Goal: Check status: Check status

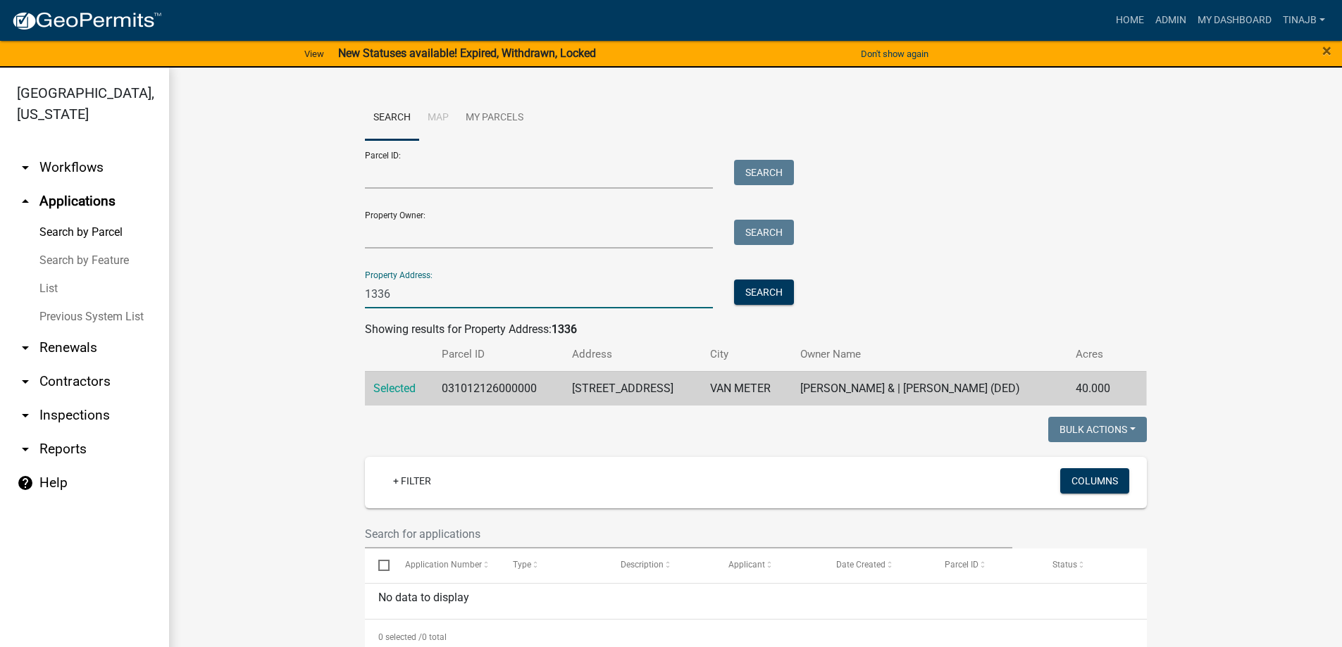
click at [396, 306] on input "1336" at bounding box center [539, 294] width 349 height 29
type input "1"
click at [401, 230] on input "Property Owner:" at bounding box center [539, 234] width 349 height 29
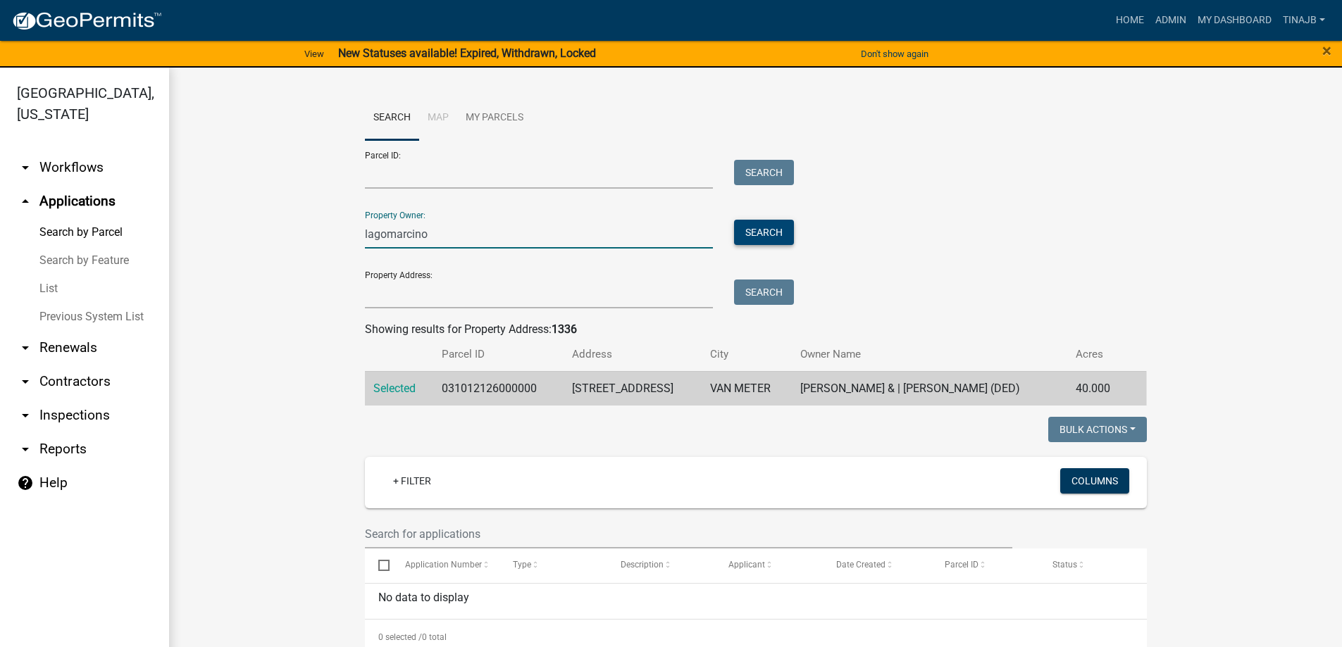
type input "lagomarcino"
click at [756, 239] on button "Search" at bounding box center [764, 232] width 60 height 25
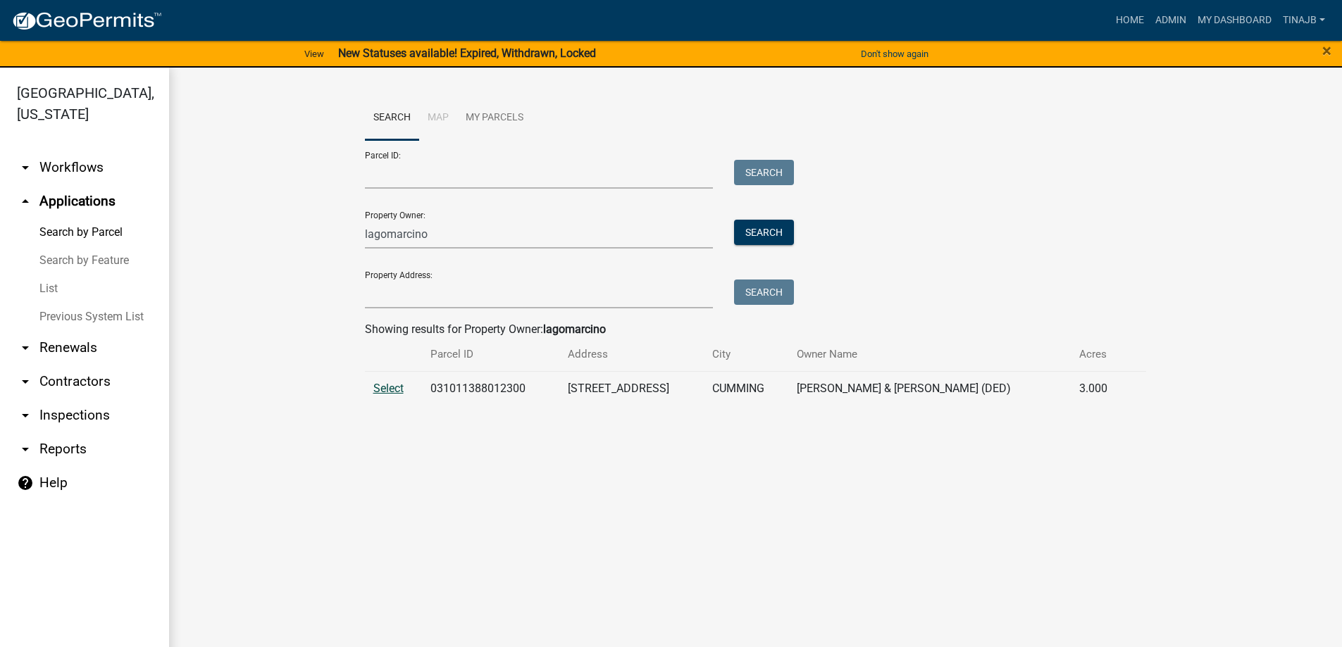
click at [382, 389] on span "Select" at bounding box center [388, 388] width 30 height 13
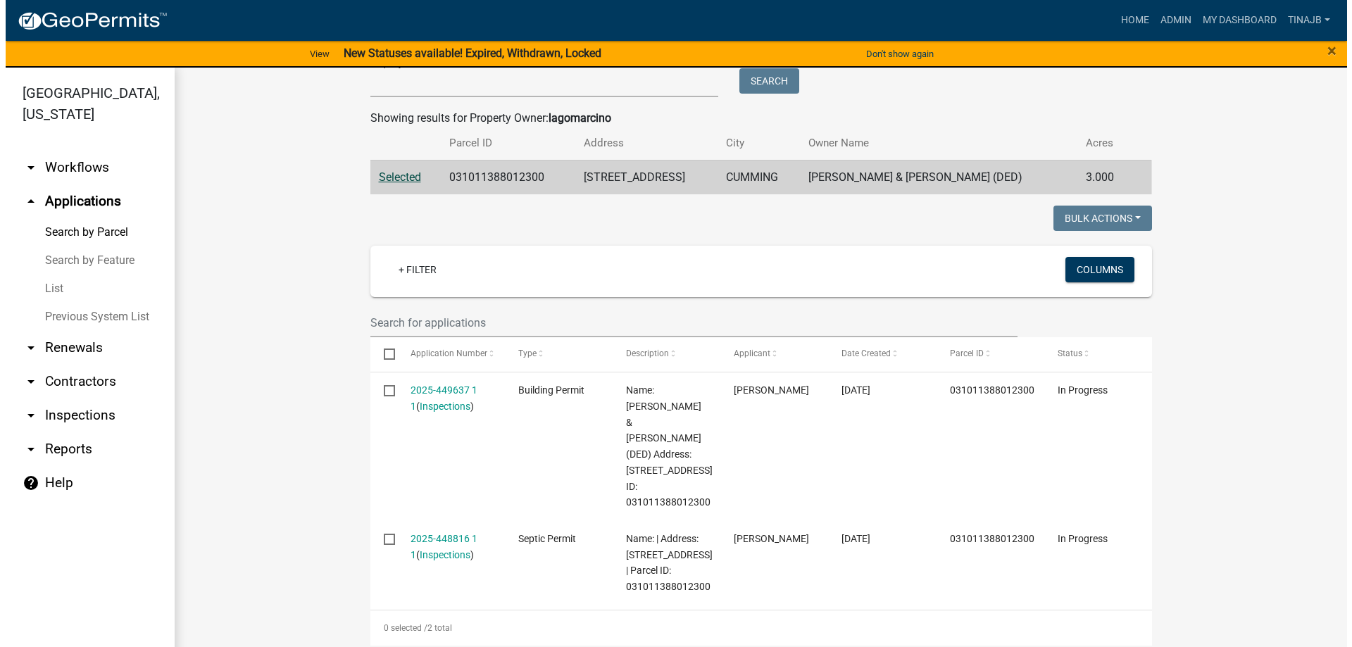
scroll to position [282, 0]
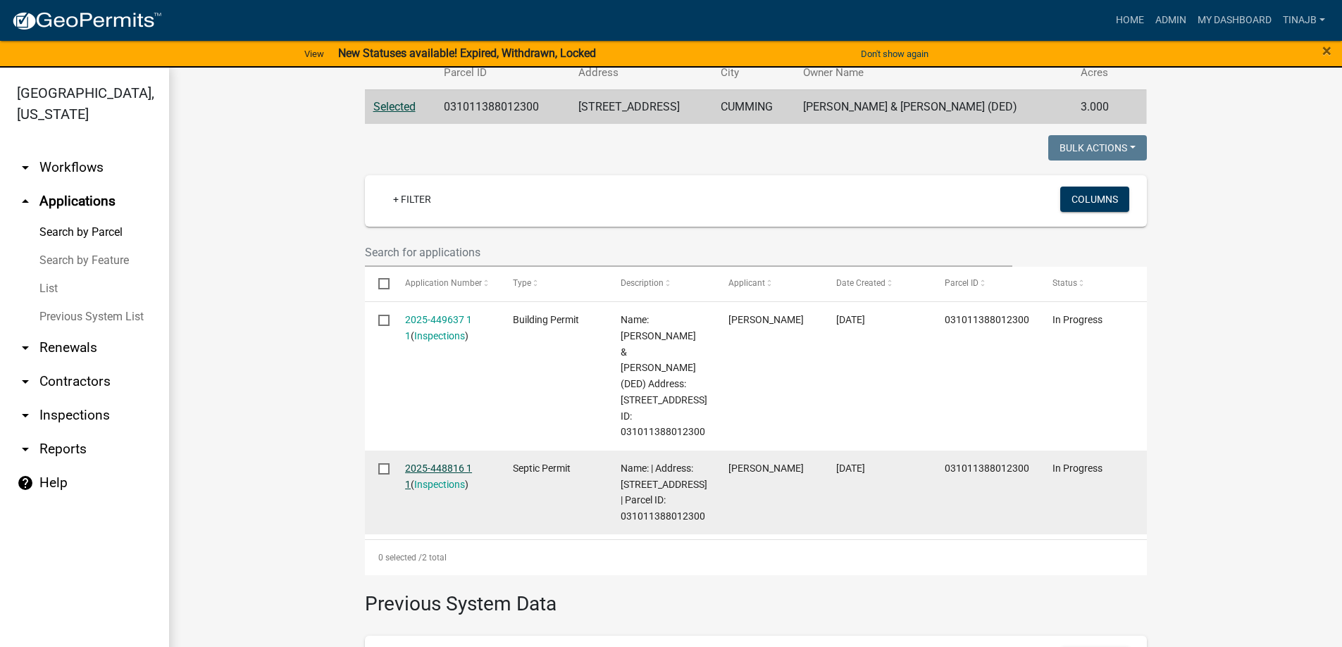
click at [422, 463] on link "2025-448816 1 1" at bounding box center [438, 476] width 67 height 27
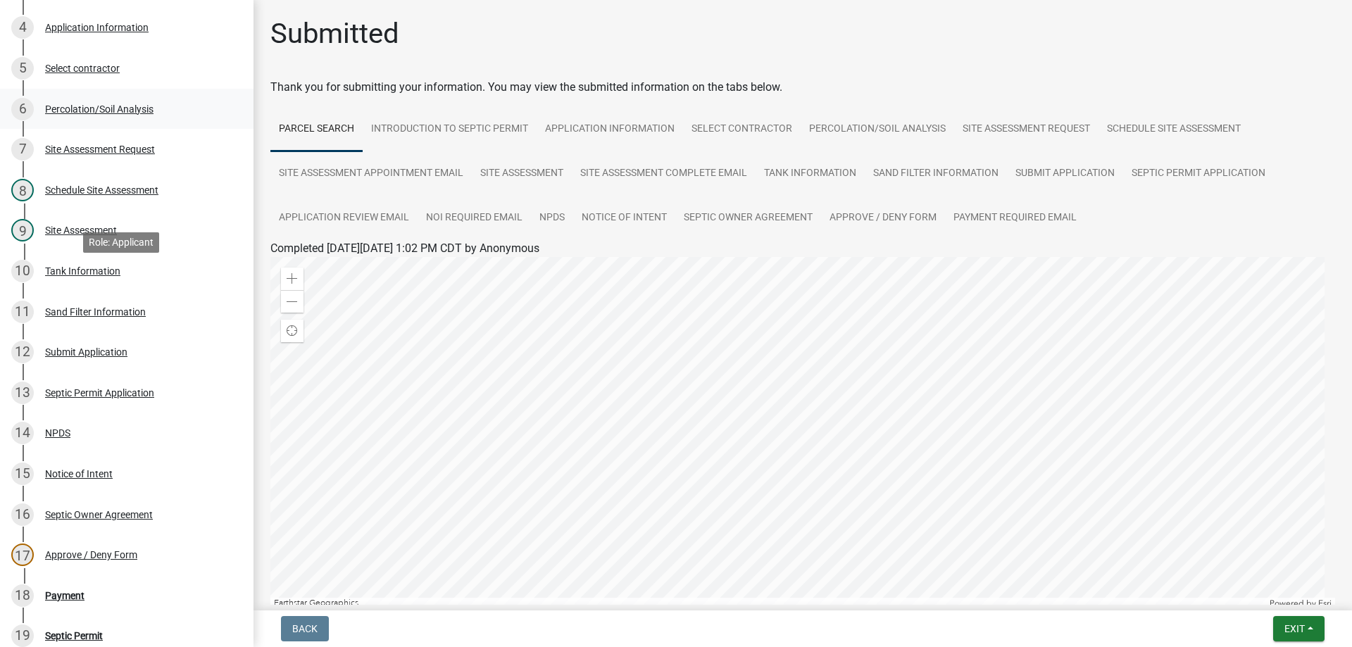
scroll to position [352, 0]
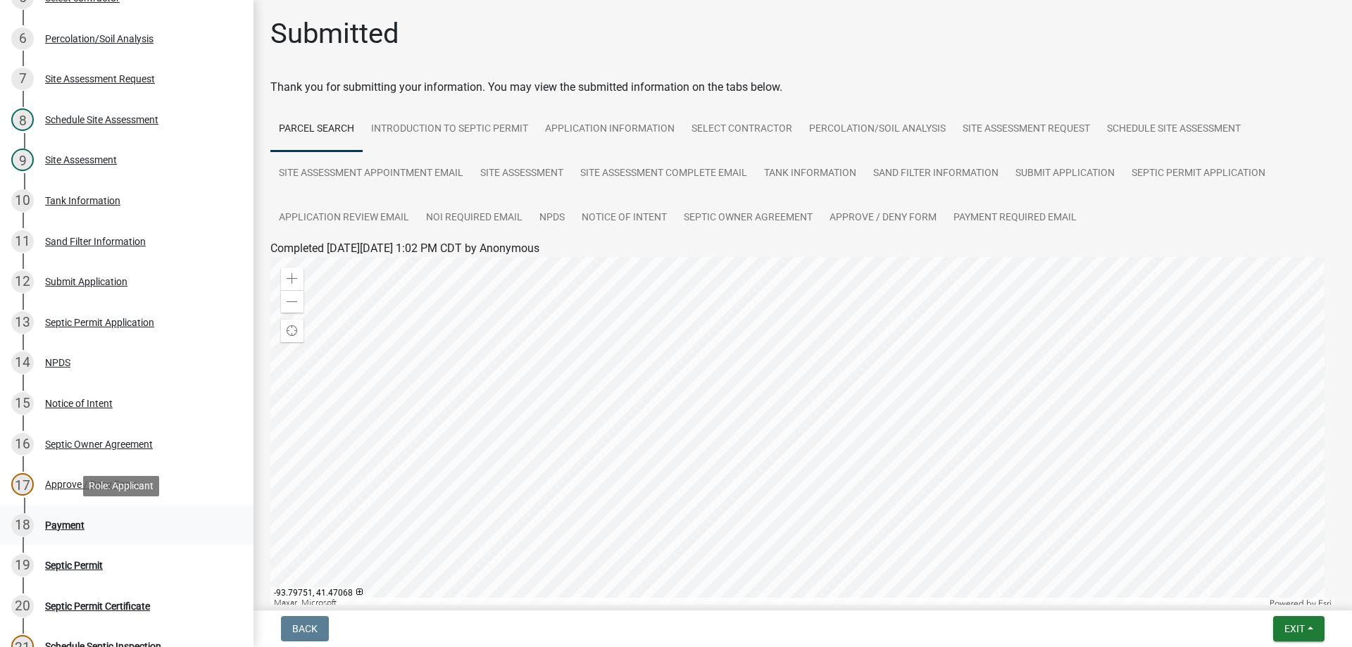
click at [70, 523] on div "Payment" at bounding box center [64, 525] width 39 height 10
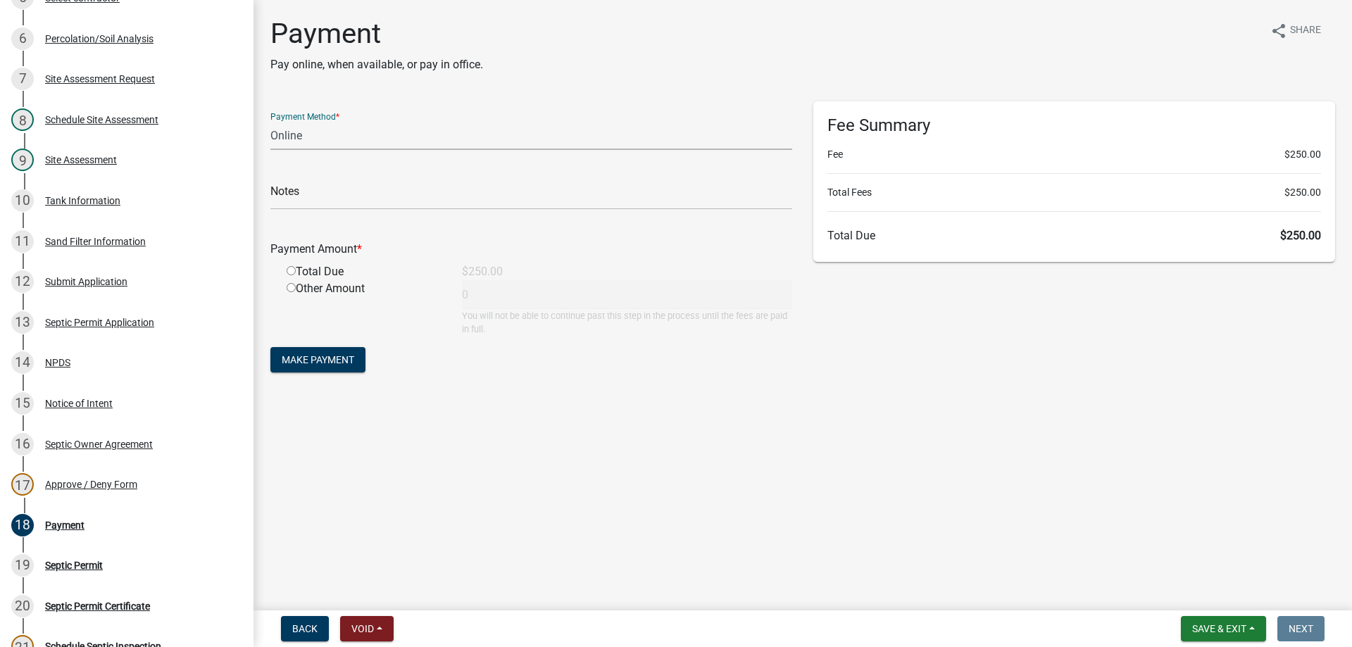
click at [311, 146] on select "Credit Card POS Check Cash Online" at bounding box center [531, 135] width 522 height 29
select select "1: 0"
click at [270, 121] on select "Credit Card POS Check Cash Online" at bounding box center [531, 135] width 522 height 29
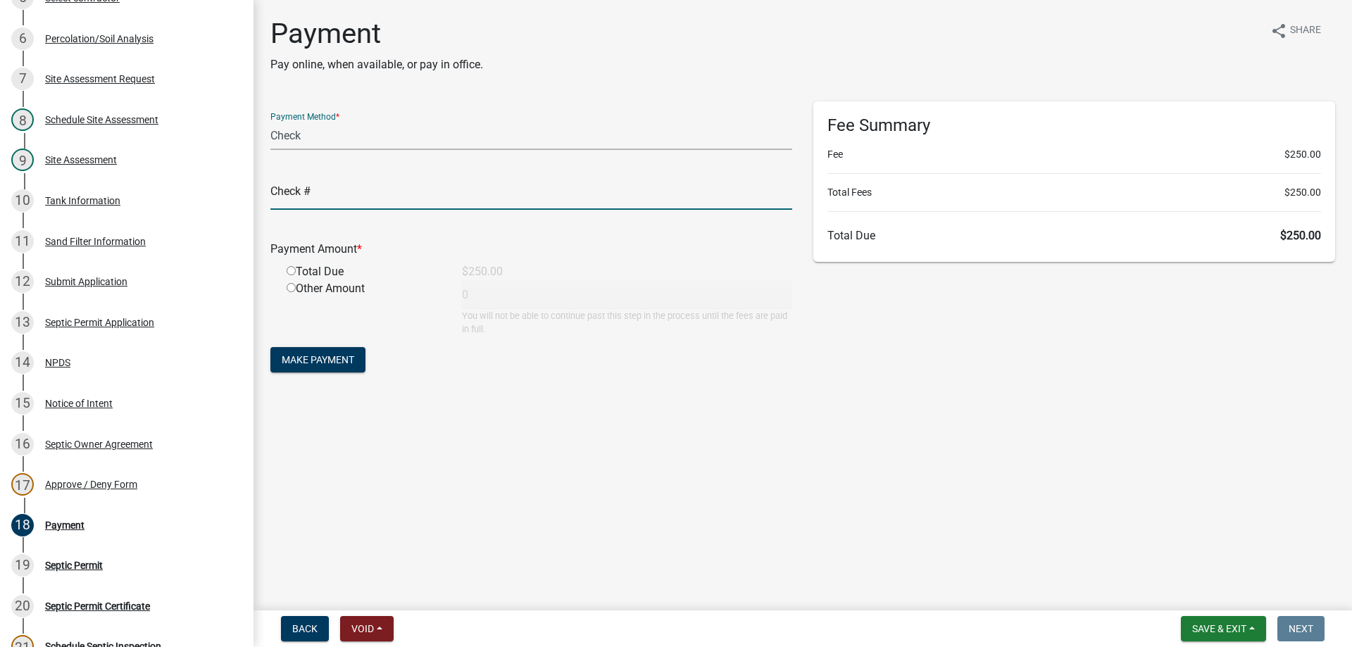
click at [323, 198] on input "text" at bounding box center [531, 195] width 522 height 29
type input "193"
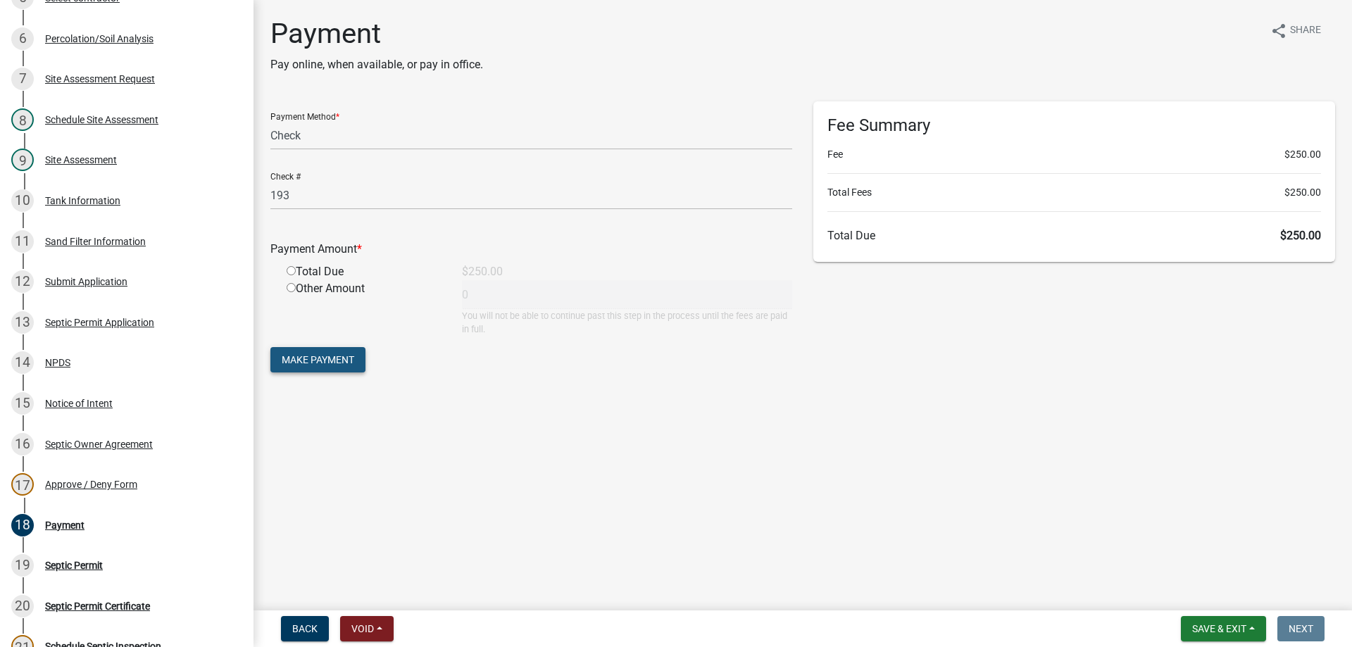
click at [321, 360] on span "Make Payment" at bounding box center [318, 359] width 73 height 11
click at [294, 283] on input "radio" at bounding box center [291, 287] width 9 height 9
radio input "true"
type input "250"
click at [347, 363] on span "Make Payment" at bounding box center [318, 359] width 73 height 11
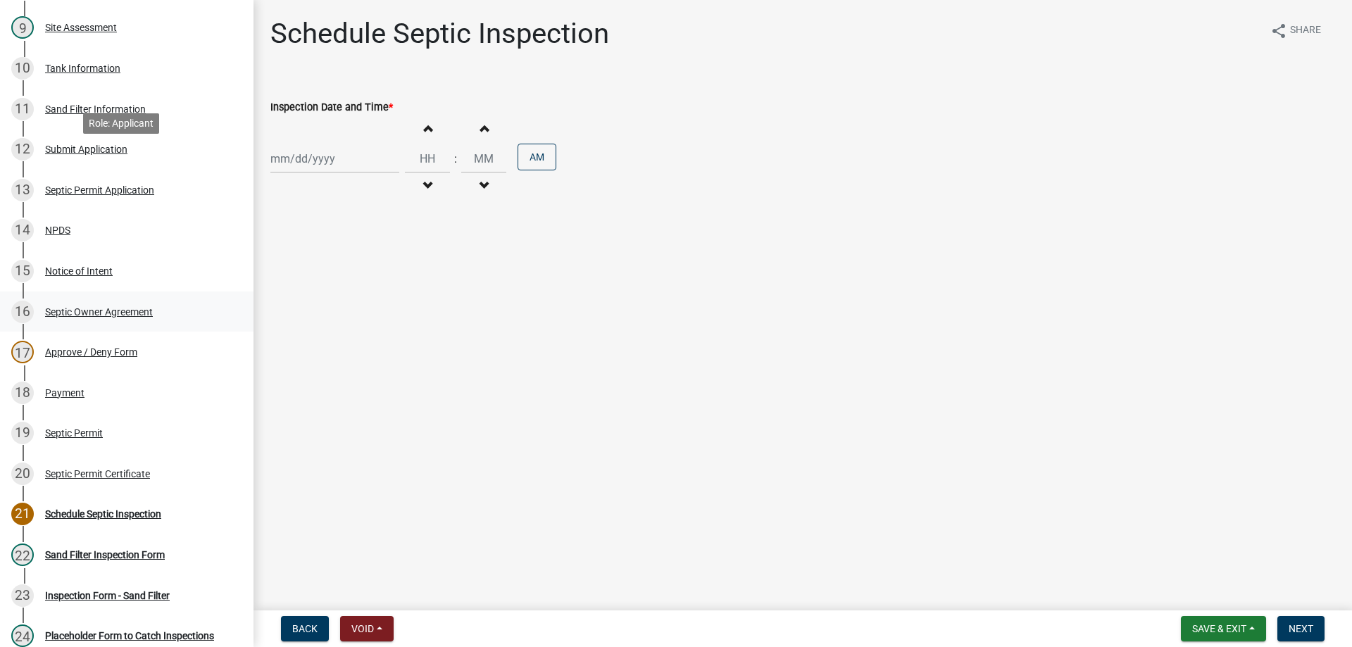
scroll to position [634, 0]
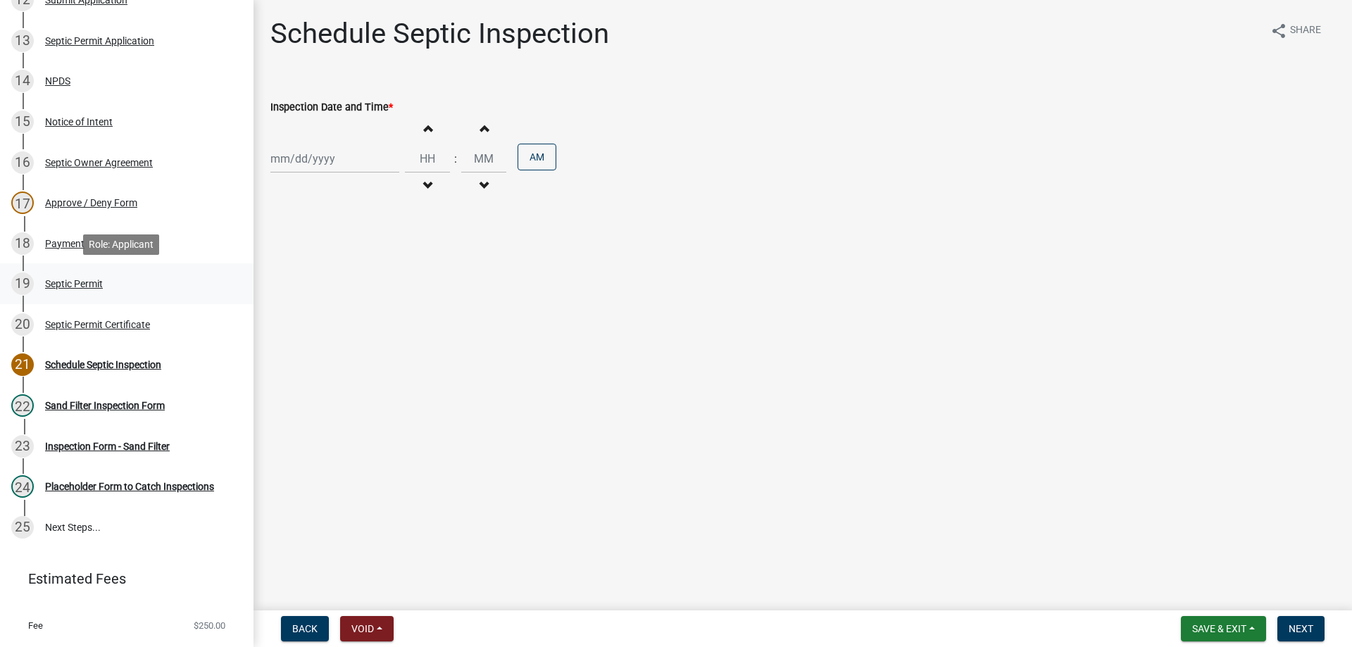
click at [80, 280] on div "Septic Permit" at bounding box center [74, 284] width 58 height 10
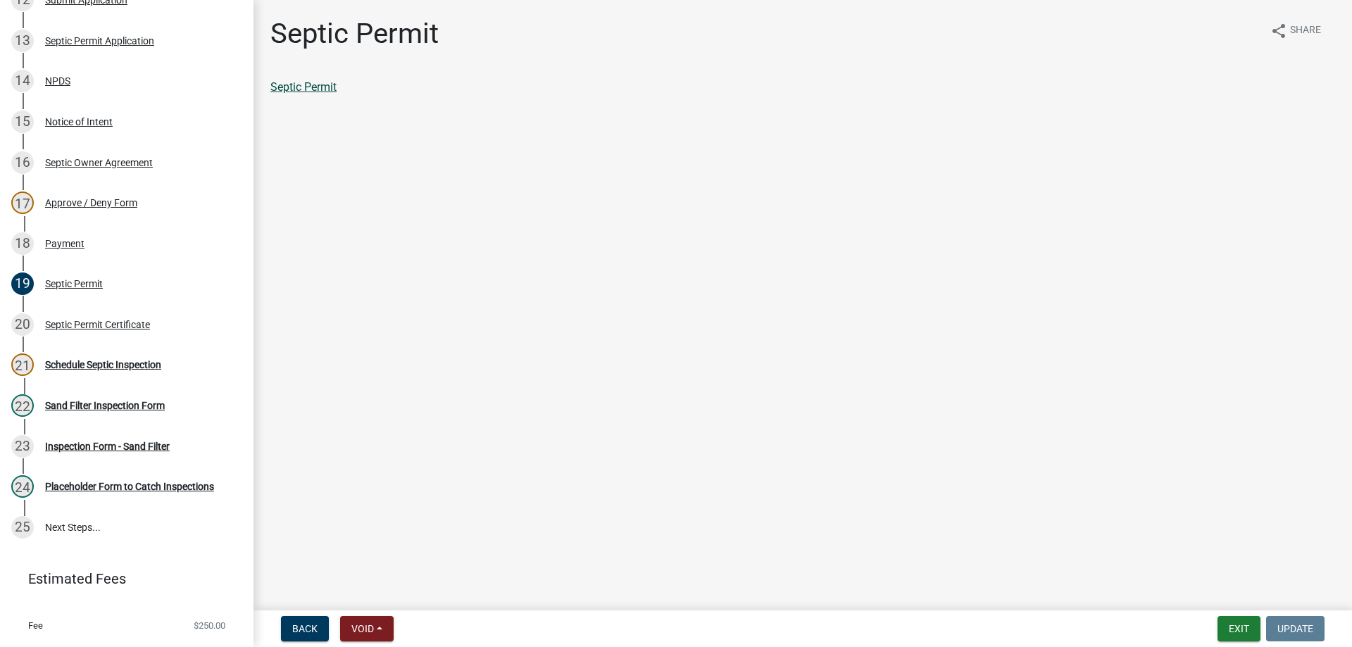
click at [306, 88] on link "Septic Permit" at bounding box center [303, 86] width 66 height 13
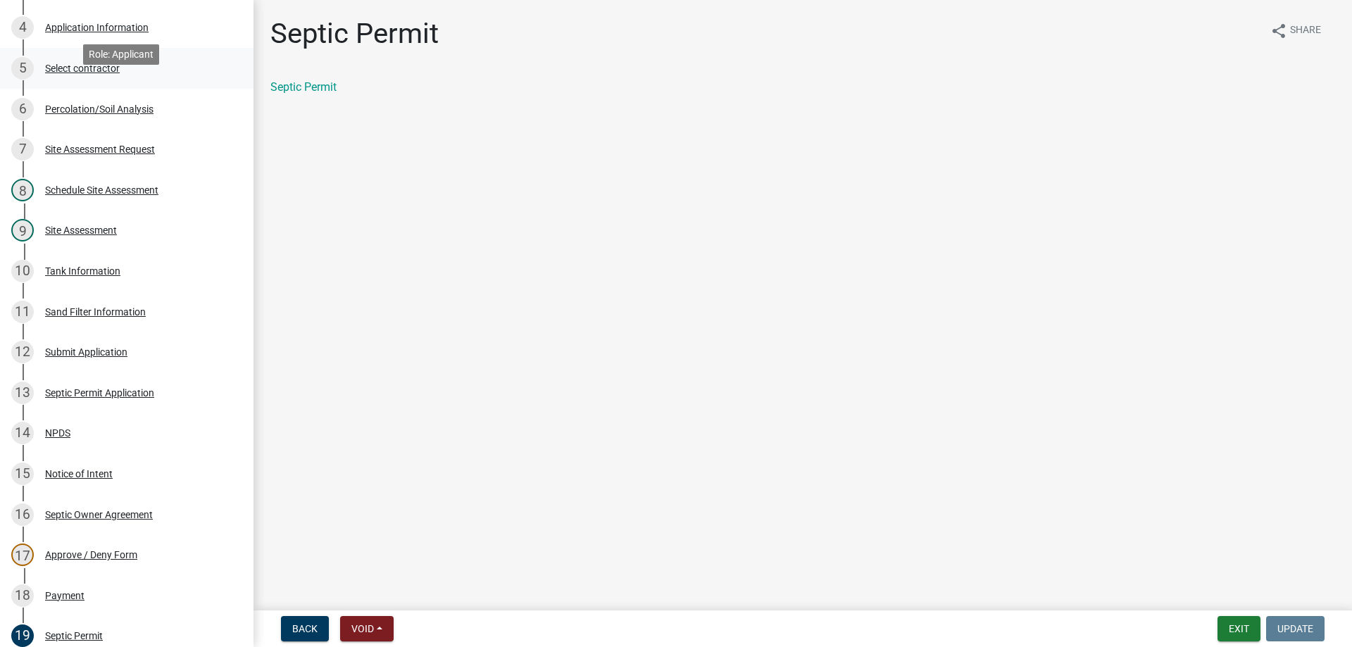
scroll to position [70, 0]
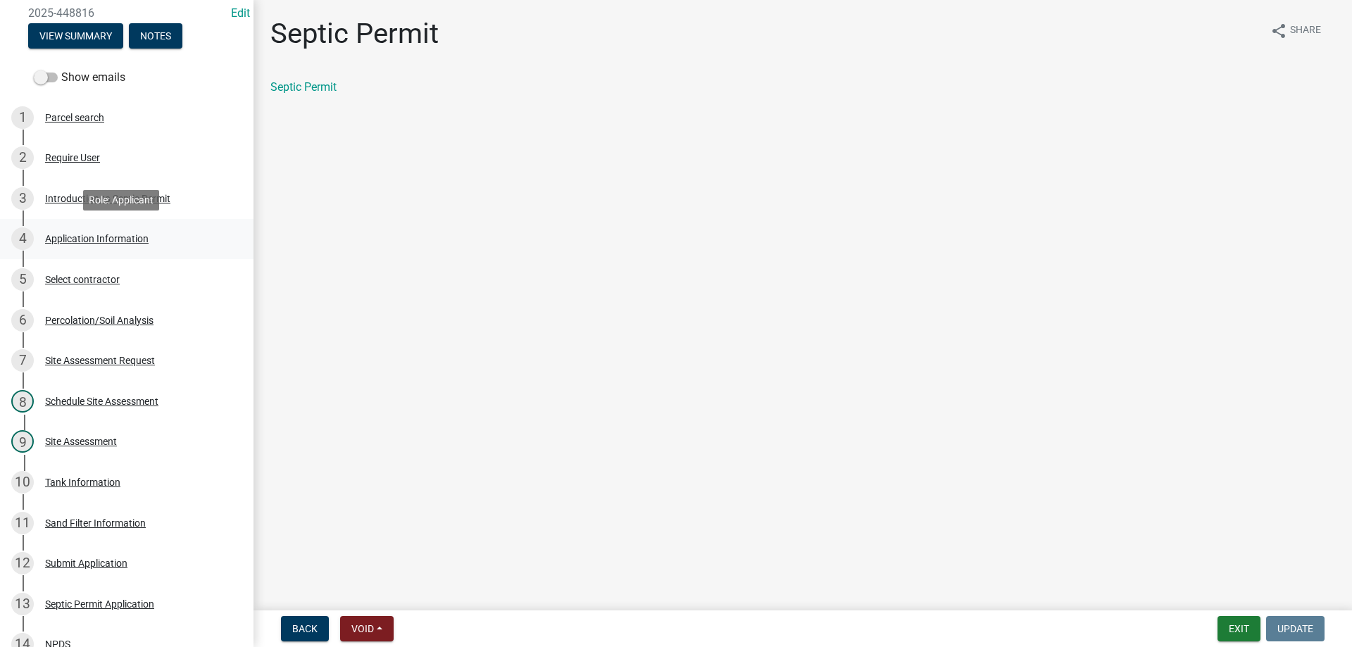
click at [80, 236] on div "Application Information" at bounding box center [97, 239] width 104 height 10
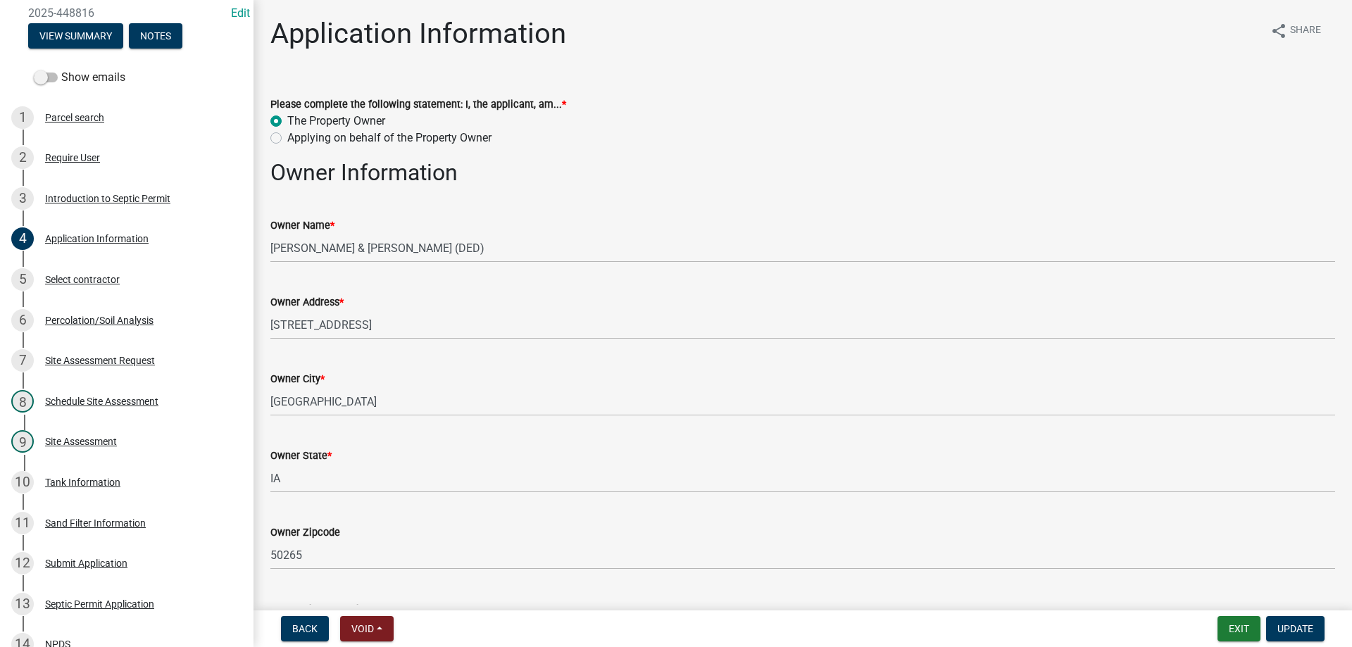
scroll to position [0, 0]
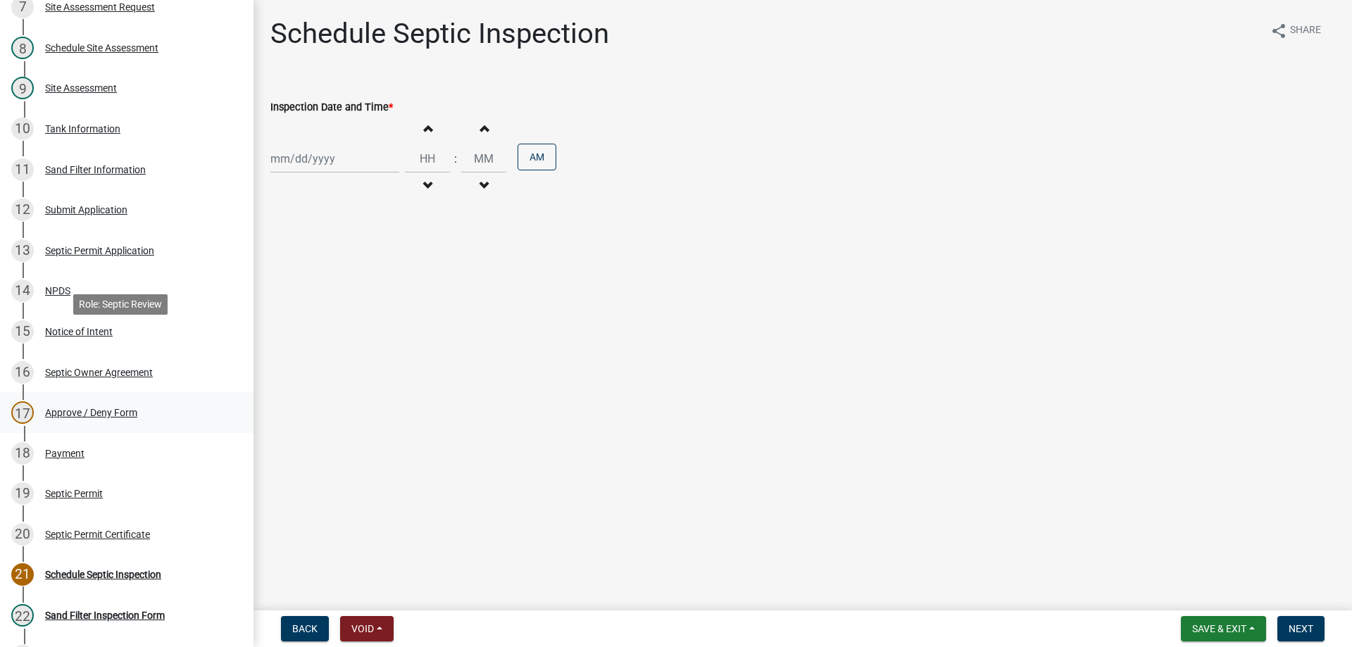
scroll to position [493, 0]
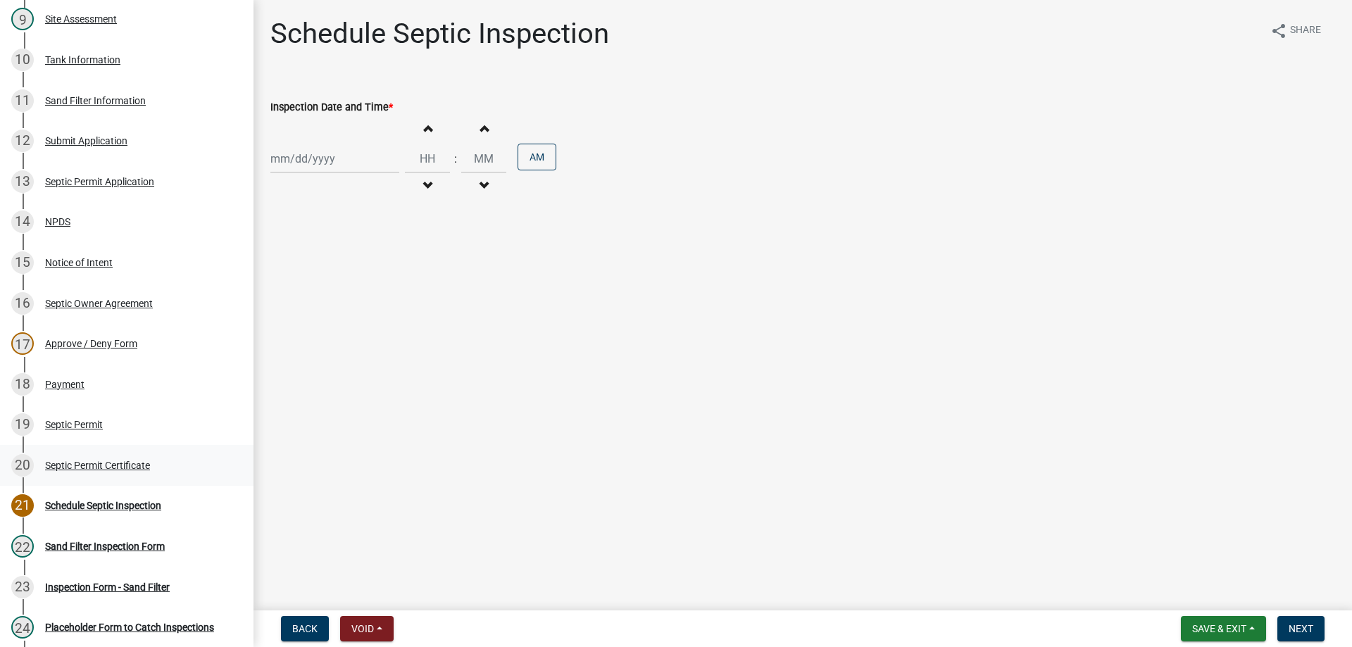
click at [105, 469] on div "Septic Permit Certificate" at bounding box center [97, 466] width 105 height 10
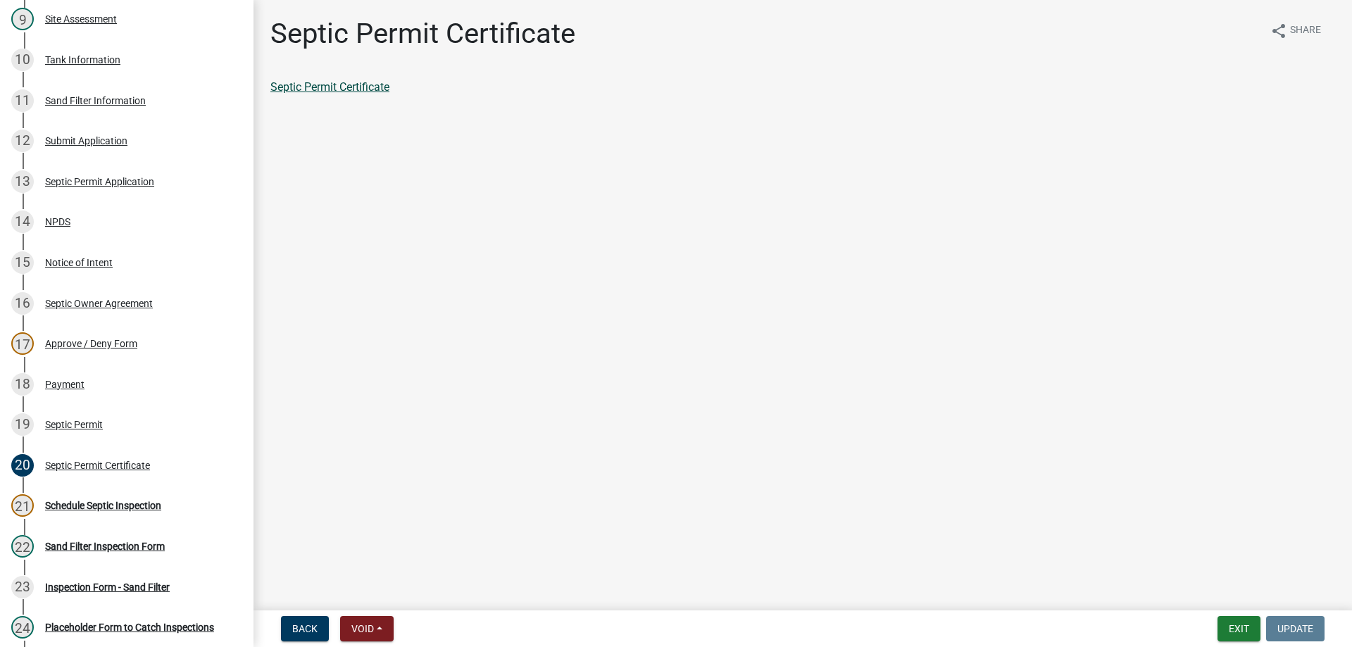
click at [348, 87] on link "Septic Permit Certificate" at bounding box center [329, 86] width 119 height 13
click at [58, 381] on div "Payment" at bounding box center [64, 385] width 39 height 10
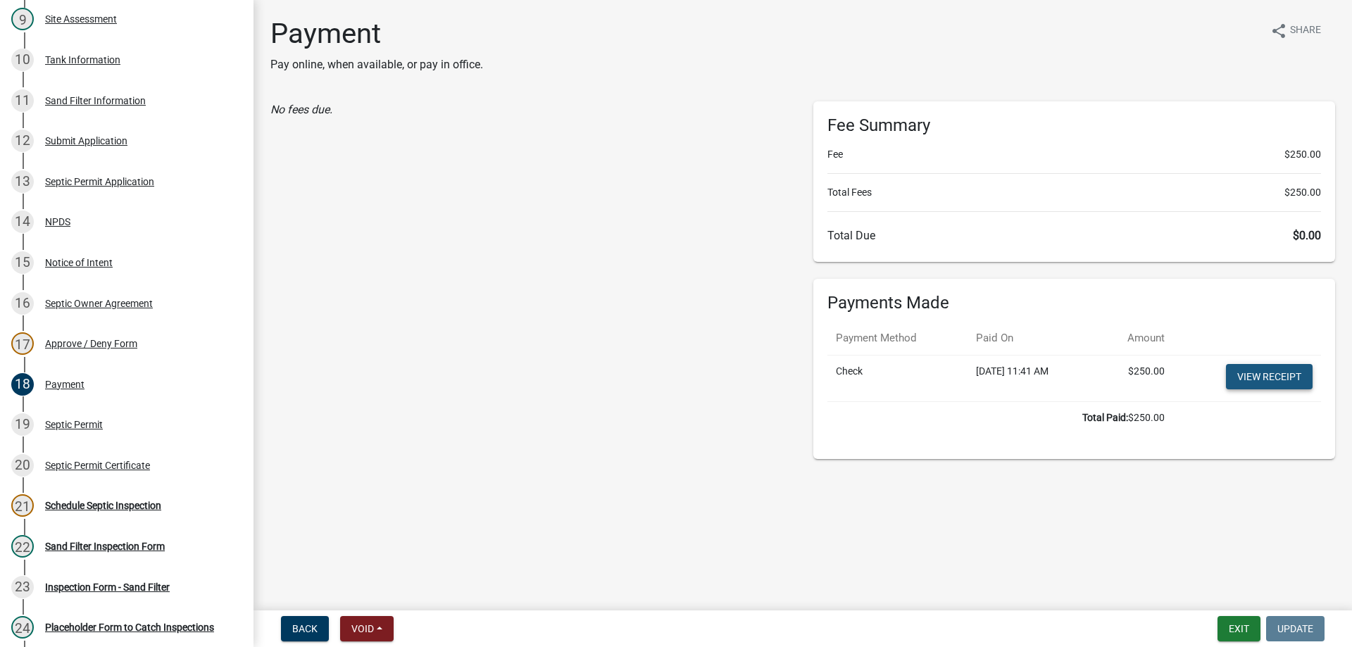
click at [1252, 375] on link "View receipt" at bounding box center [1269, 376] width 87 height 25
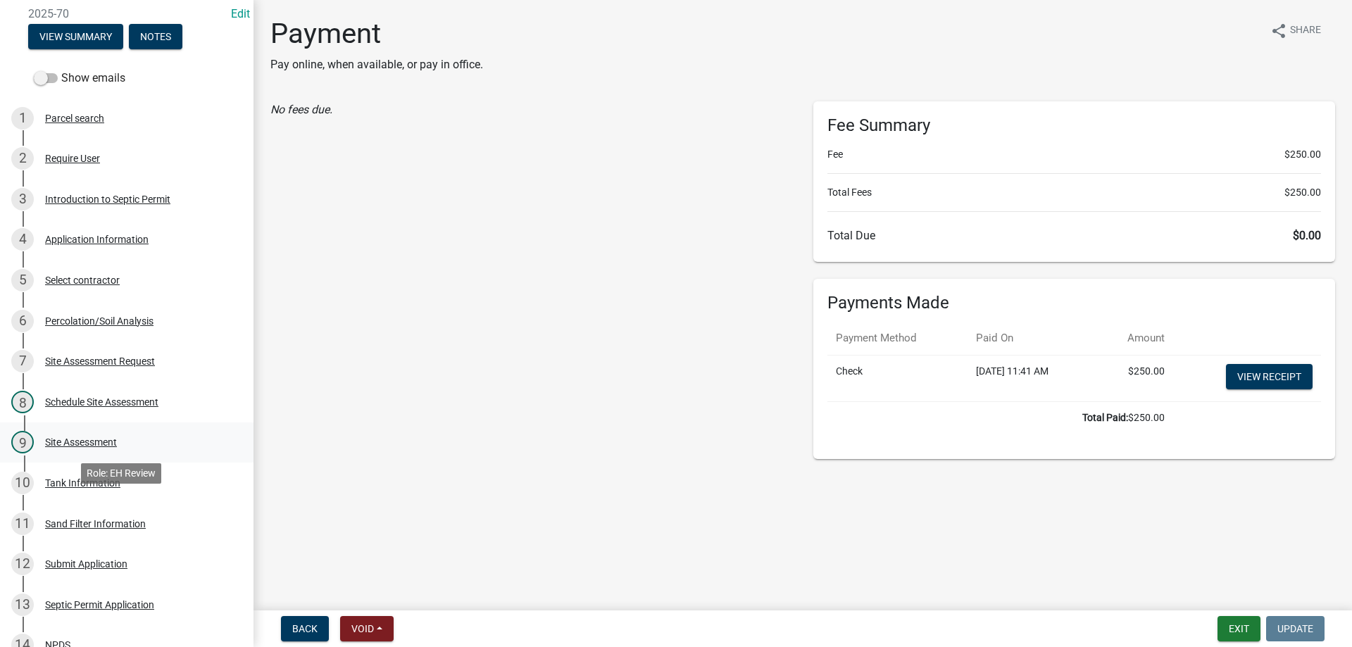
scroll to position [0, 0]
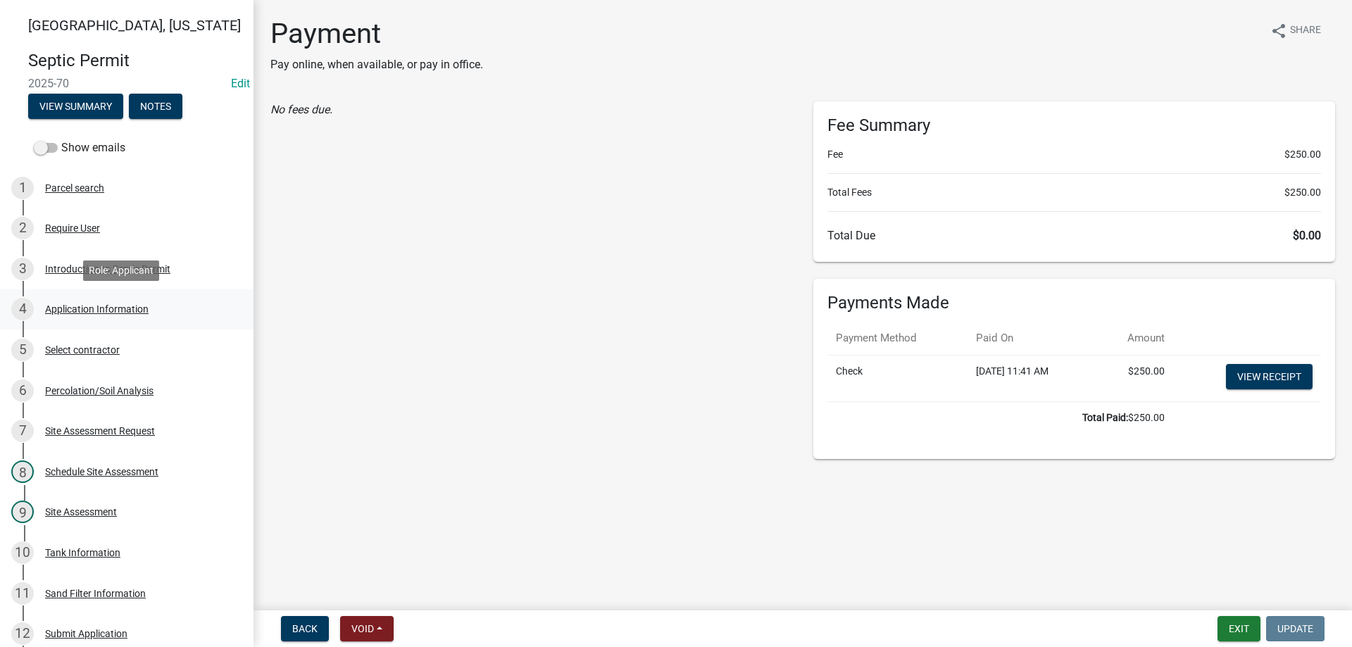
click at [87, 306] on div "Application Information" at bounding box center [97, 309] width 104 height 10
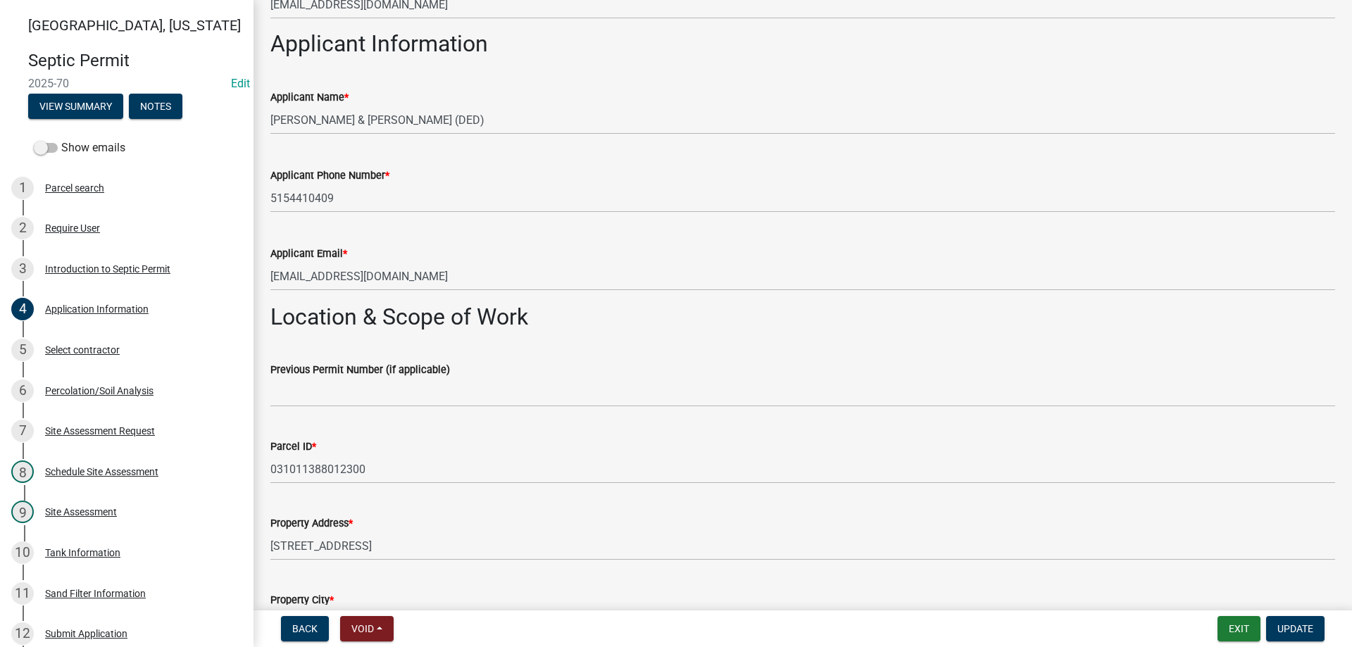
scroll to position [845, 0]
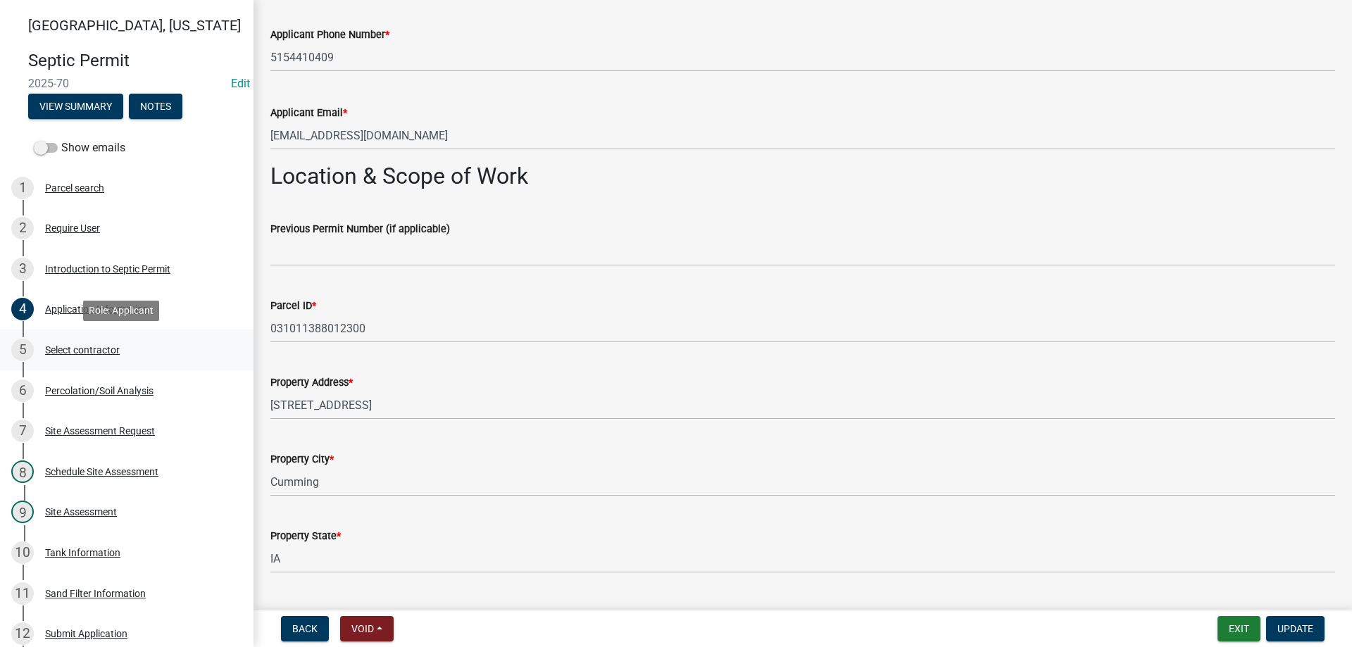
click at [92, 345] on div "Select contractor" at bounding box center [82, 350] width 75 height 10
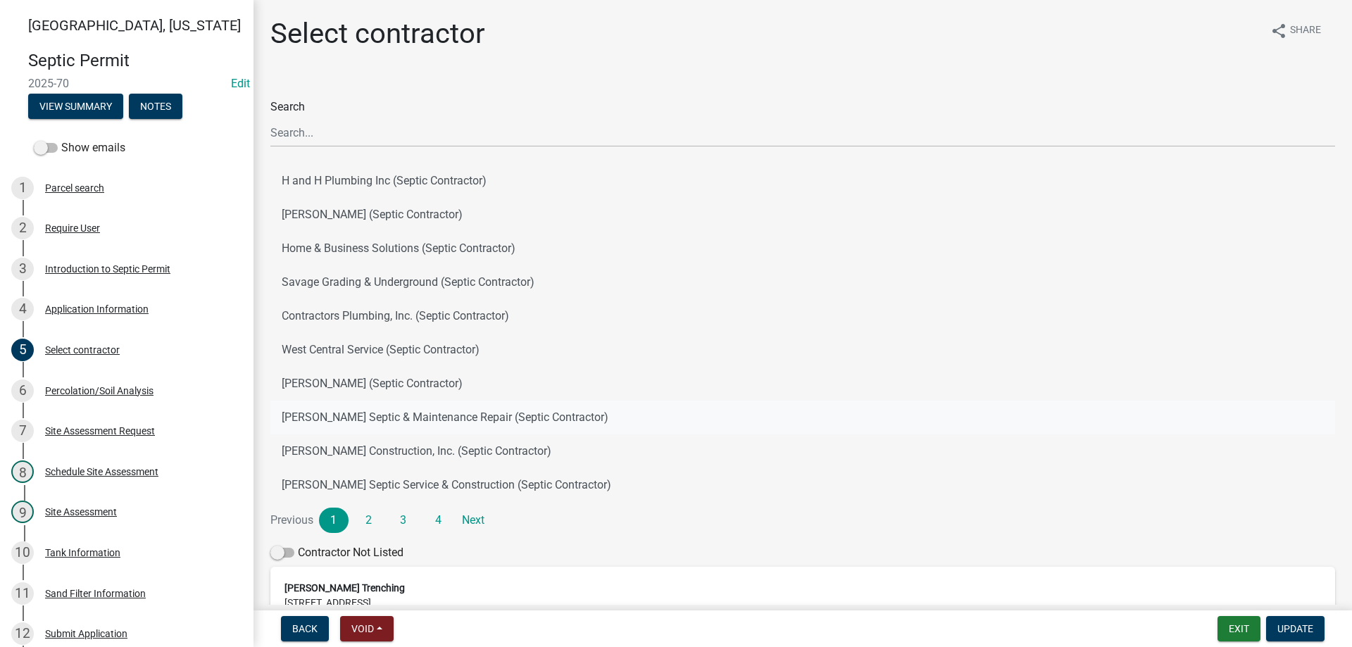
scroll to position [182, 0]
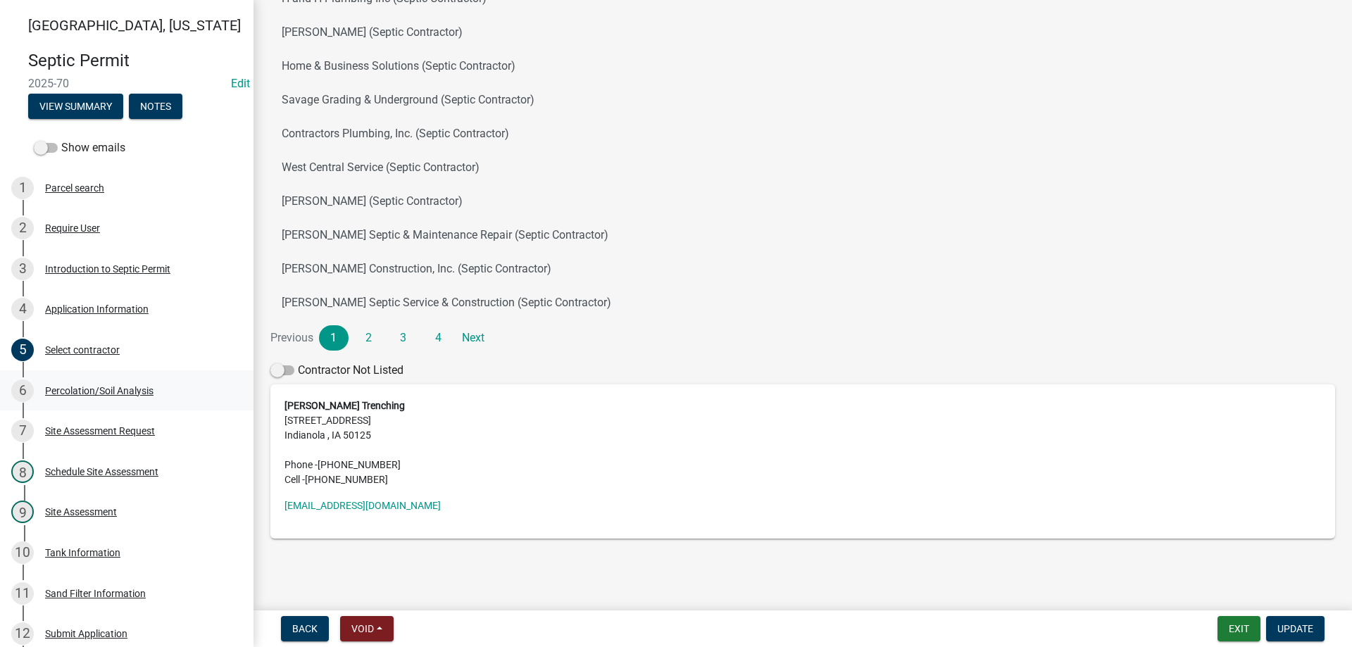
click at [100, 386] on div "Percolation/Soil Analysis" at bounding box center [99, 391] width 108 height 10
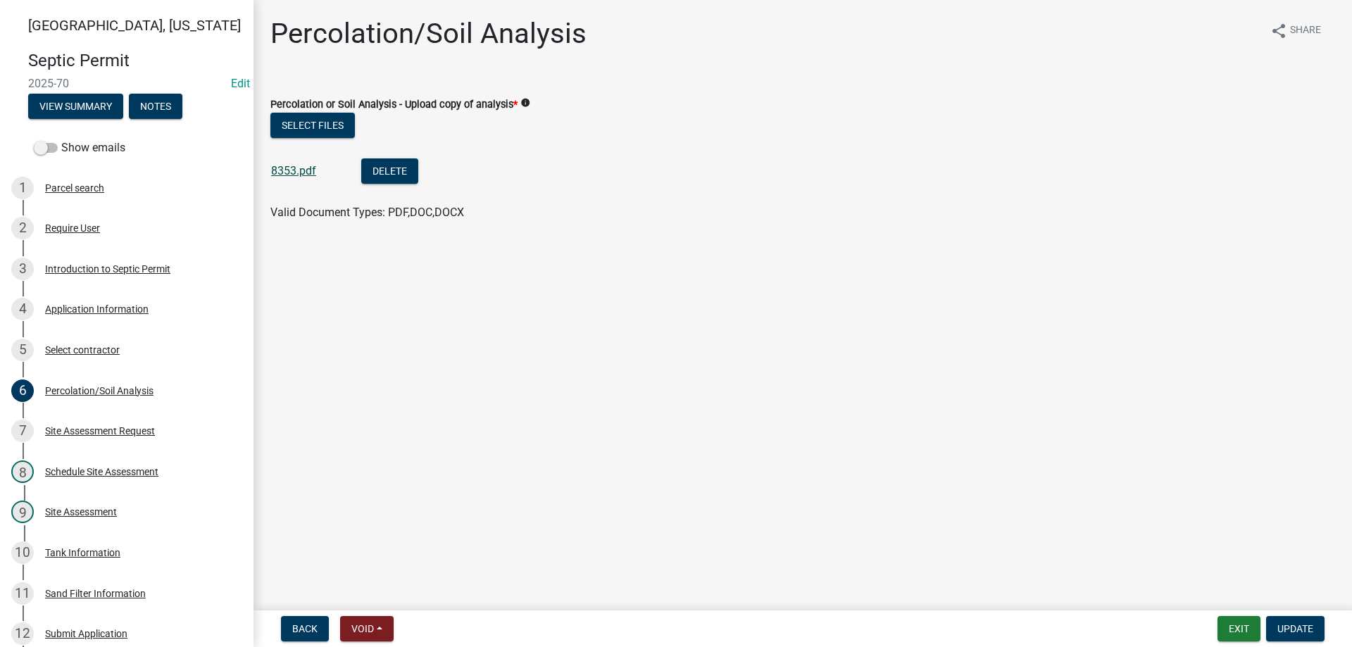
click at [292, 175] on link "8353.pdf" at bounding box center [293, 170] width 45 height 13
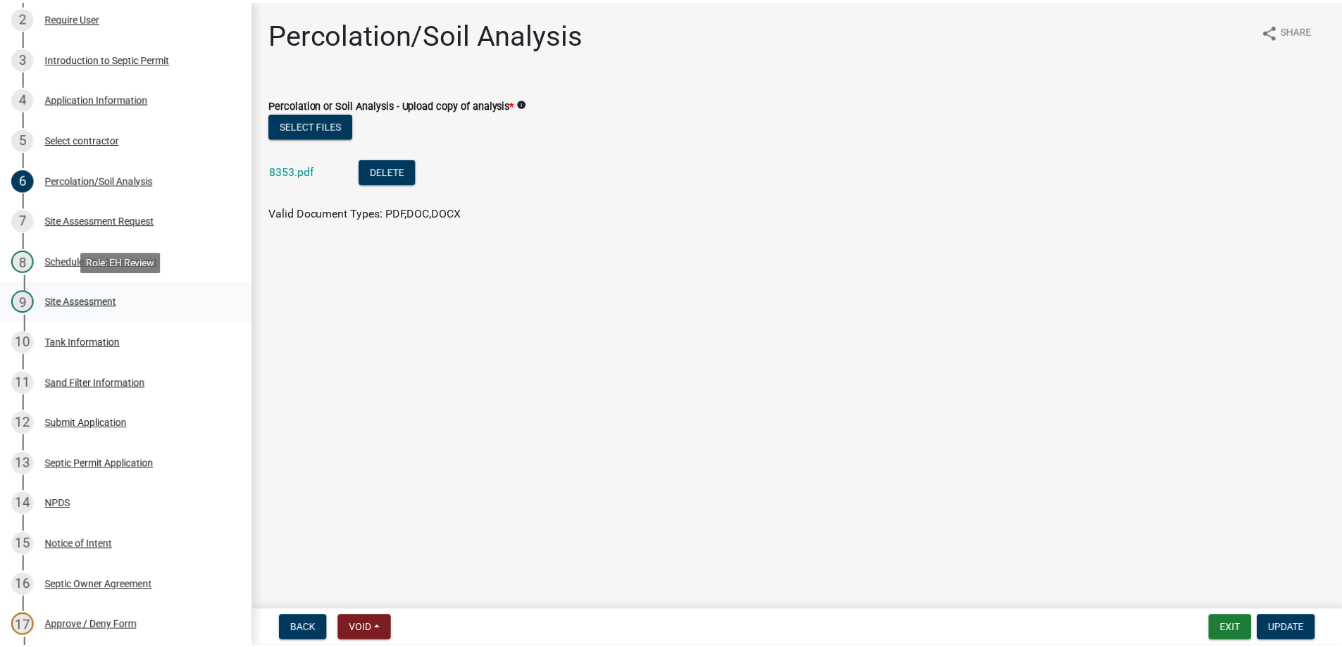
scroll to position [211, 0]
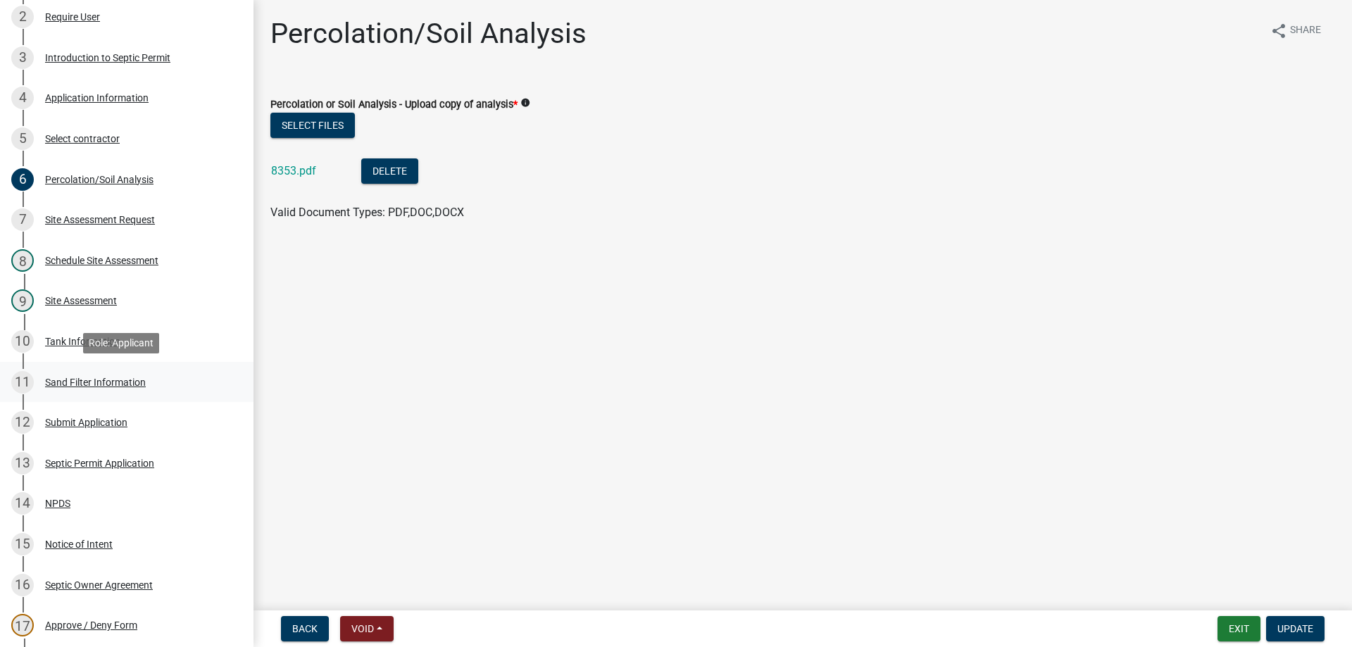
click at [92, 381] on div "Sand Filter Information" at bounding box center [95, 382] width 101 height 10
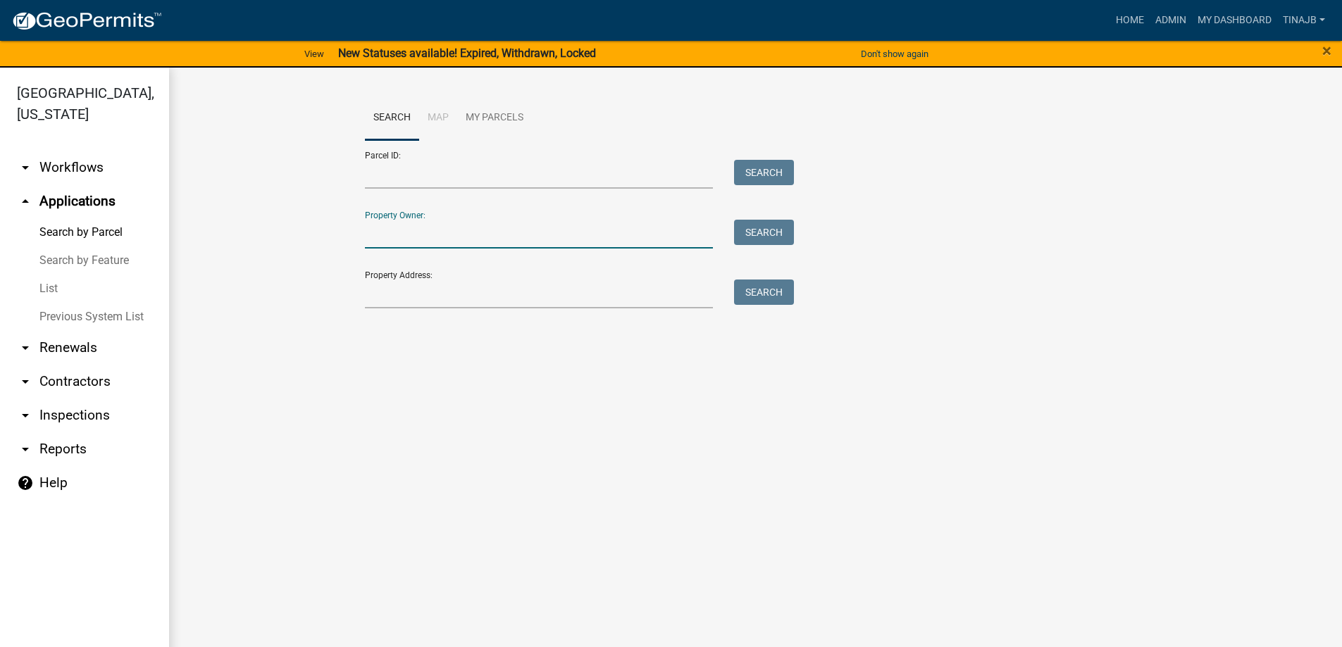
click at [440, 229] on input "Property Owner:" at bounding box center [539, 234] width 349 height 29
click at [436, 294] on input "Property Address:" at bounding box center [539, 294] width 349 height 29
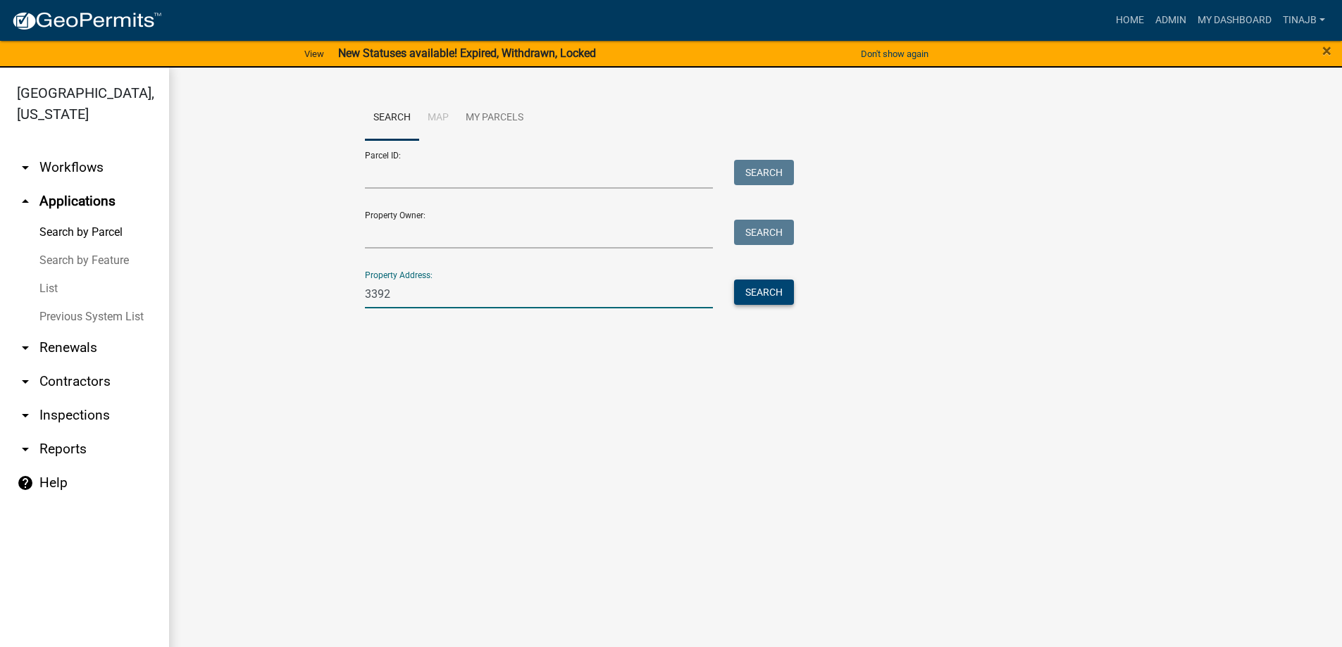
type input "3392"
click at [754, 291] on button "Search" at bounding box center [764, 292] width 60 height 25
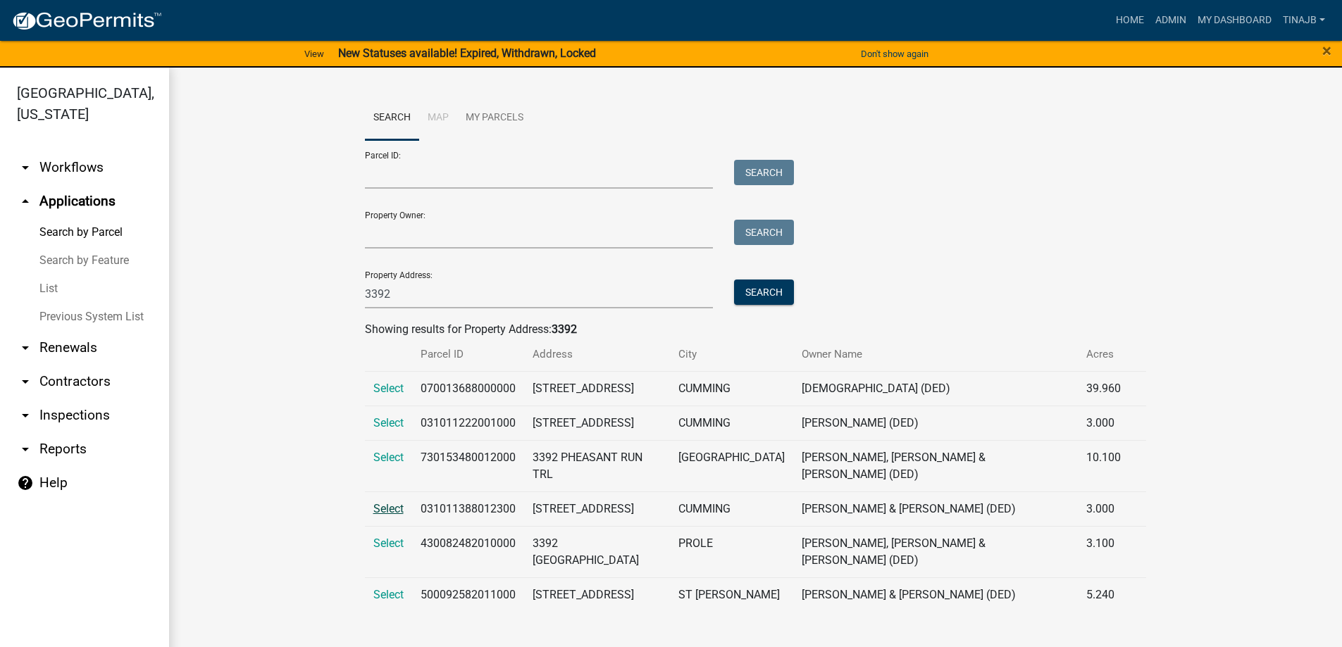
click at [385, 506] on span "Select" at bounding box center [388, 508] width 30 height 13
